Goal: Complete application form

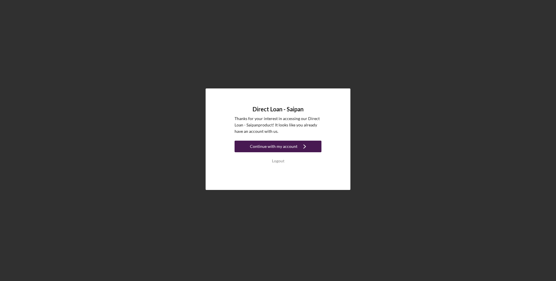
click at [290, 147] on div "Continue with my account" at bounding box center [274, 147] width 48 height 12
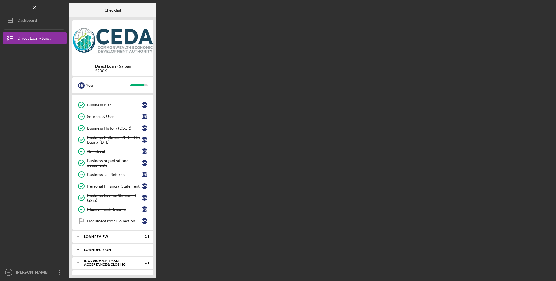
scroll to position [30, 0]
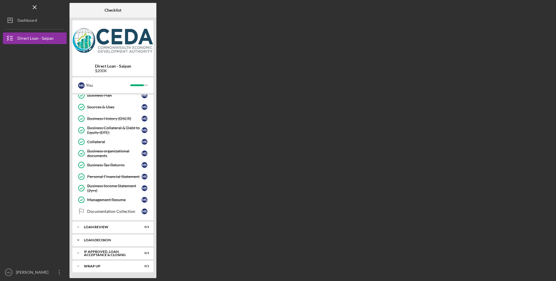
click at [96, 239] on div "Loan Decision" at bounding box center [115, 239] width 62 height 3
click at [103, 251] on div "Loan Decision" at bounding box center [114, 252] width 54 height 5
